Goal: Check status

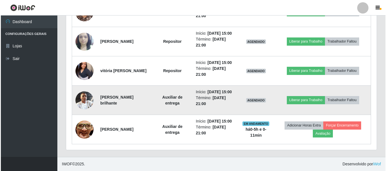
scroll to position [489, 0]
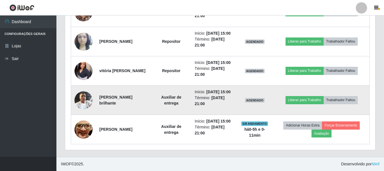
click at [80, 88] on img at bounding box center [84, 100] width 18 height 32
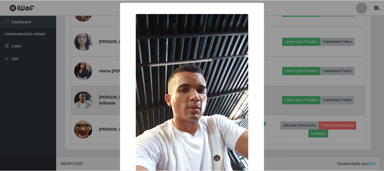
scroll to position [117, 307]
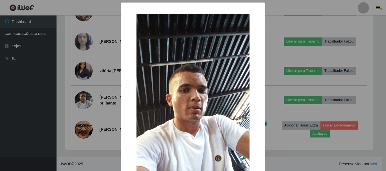
click at [61, 43] on div "× OK Cancel" at bounding box center [193, 85] width 386 height 171
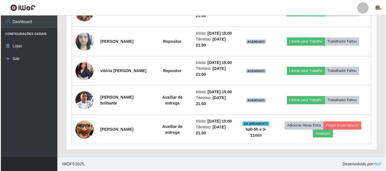
scroll to position [117, 310]
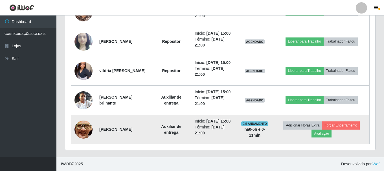
click at [85, 126] on img at bounding box center [84, 129] width 18 height 33
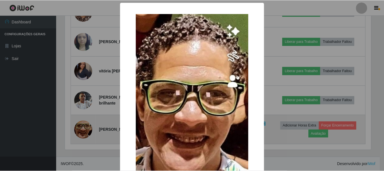
scroll to position [117, 307]
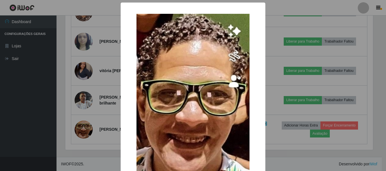
click at [38, 95] on div "× OK Cancel" at bounding box center [193, 85] width 386 height 171
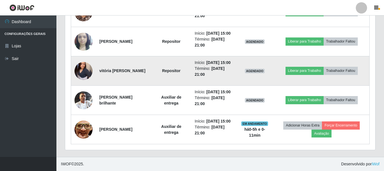
scroll to position [489, 0]
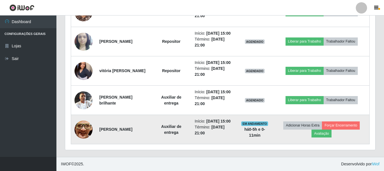
click at [83, 129] on img at bounding box center [84, 129] width 18 height 33
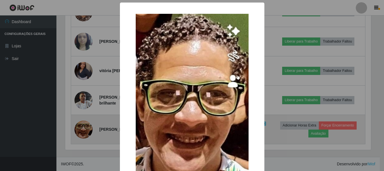
scroll to position [117, 307]
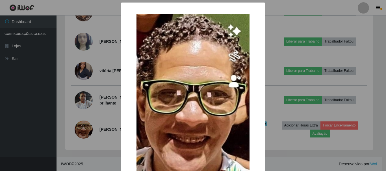
click at [41, 114] on div "× OK Cancel" at bounding box center [193, 85] width 386 height 171
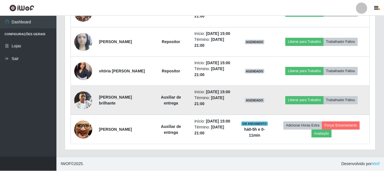
scroll to position [117, 310]
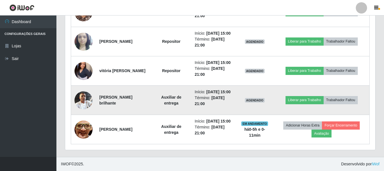
click at [79, 96] on img at bounding box center [84, 100] width 18 height 32
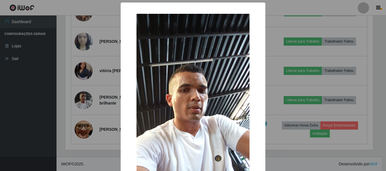
click at [32, 102] on div "× OK Cancel" at bounding box center [193, 85] width 386 height 171
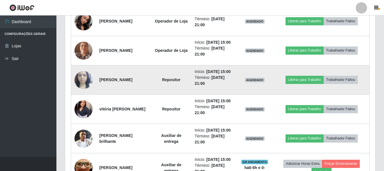
scroll to position [405, 0]
